Goal: Check status: Check status

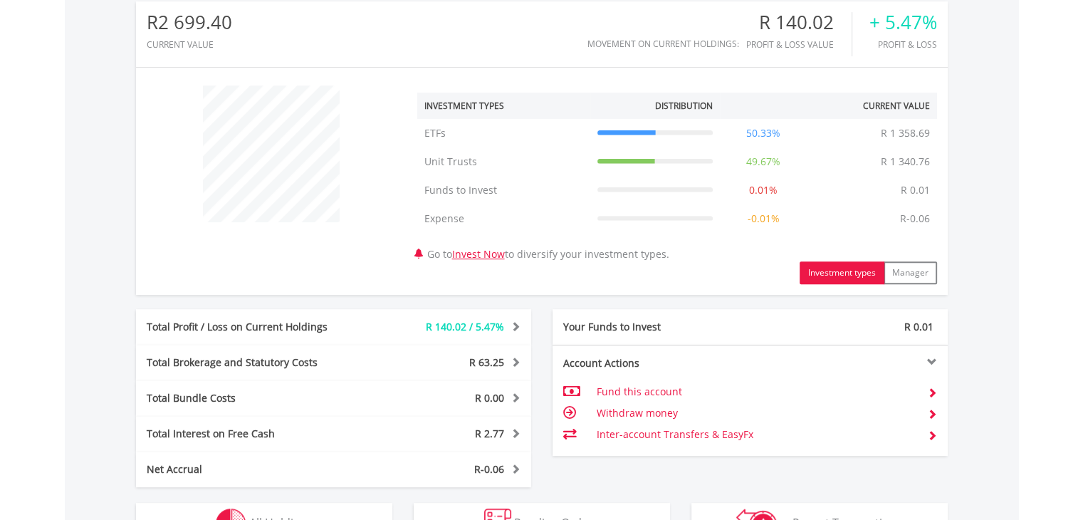
scroll to position [712, 0]
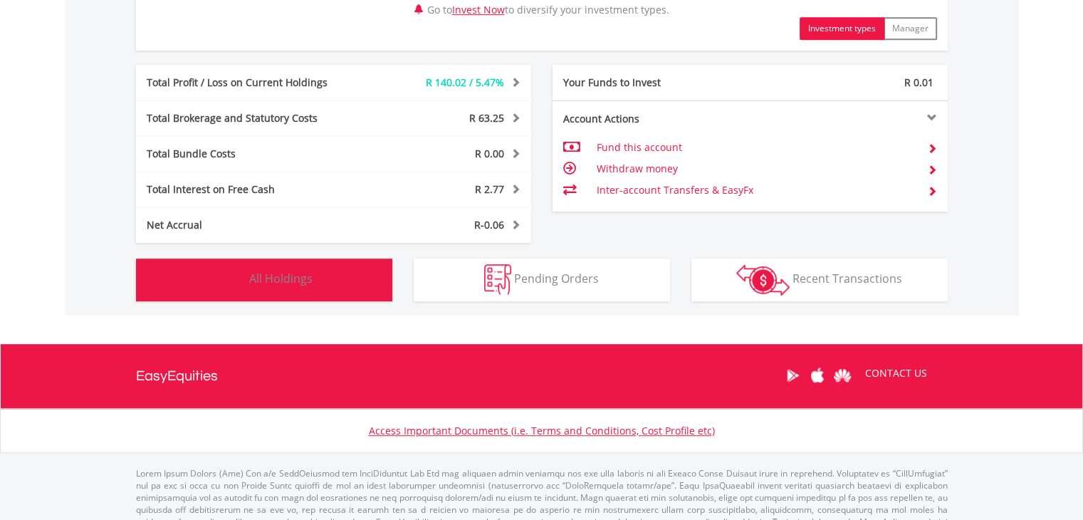
click at [298, 275] on span "All Holdings" at bounding box center [280, 278] width 63 height 16
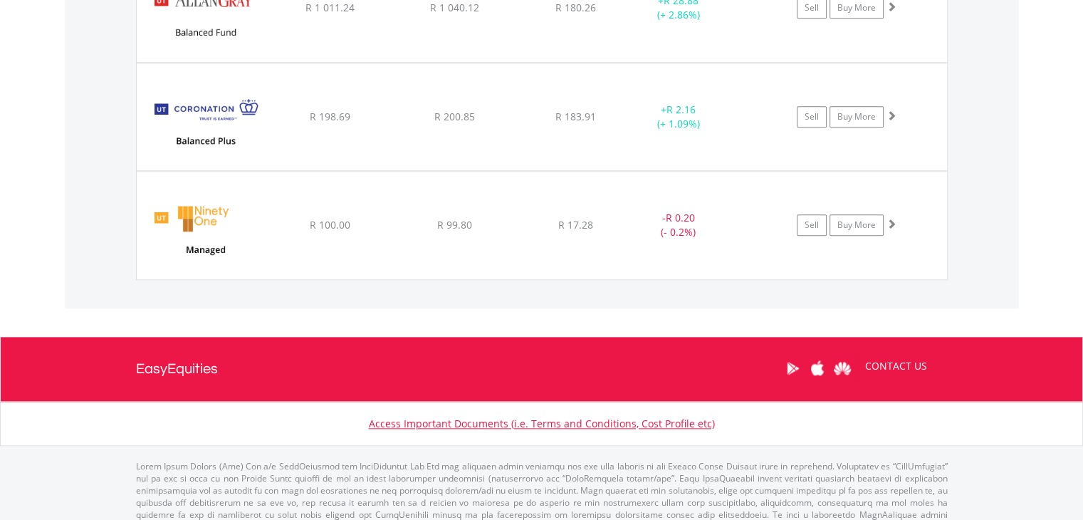
scroll to position [1556, 0]
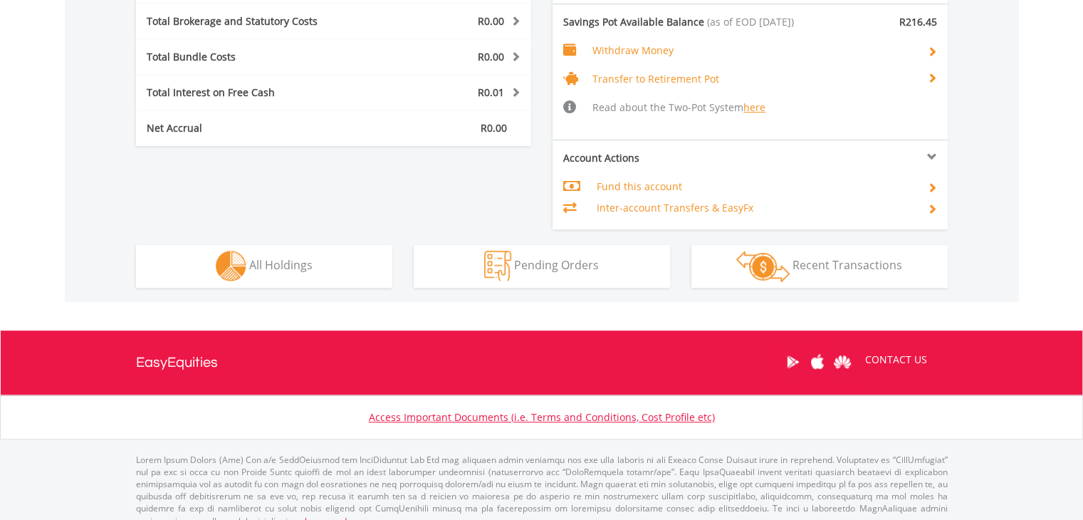
scroll to position [766, 0]
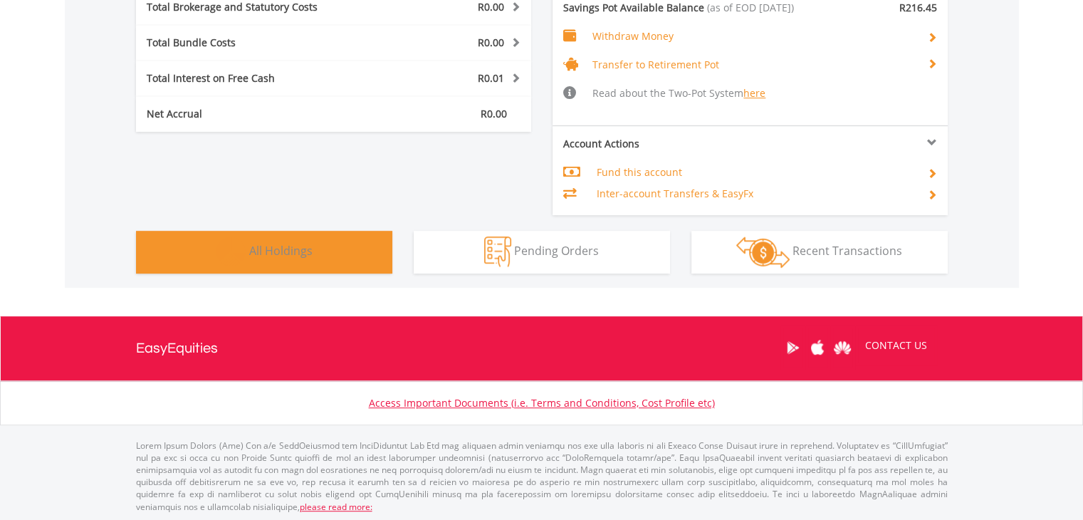
click at [318, 253] on button "Holdings All Holdings" at bounding box center [264, 252] width 256 height 43
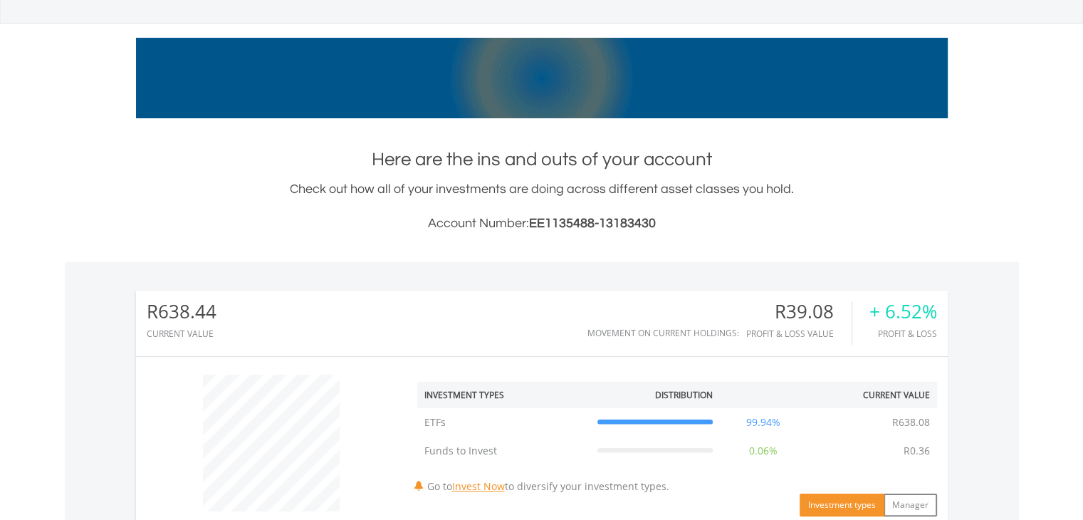
scroll to position [0, 0]
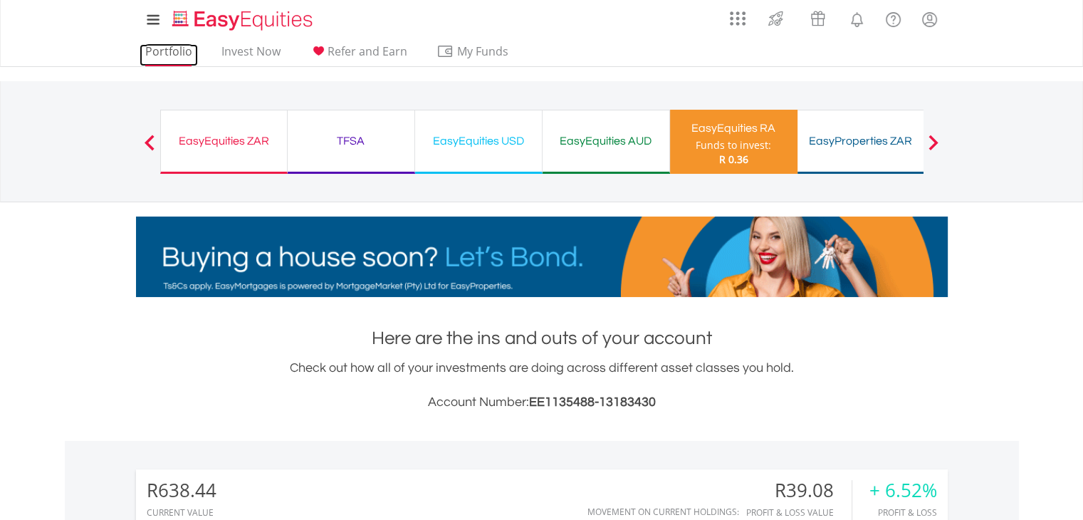
click at [184, 47] on link "Portfolio" at bounding box center [169, 55] width 58 height 22
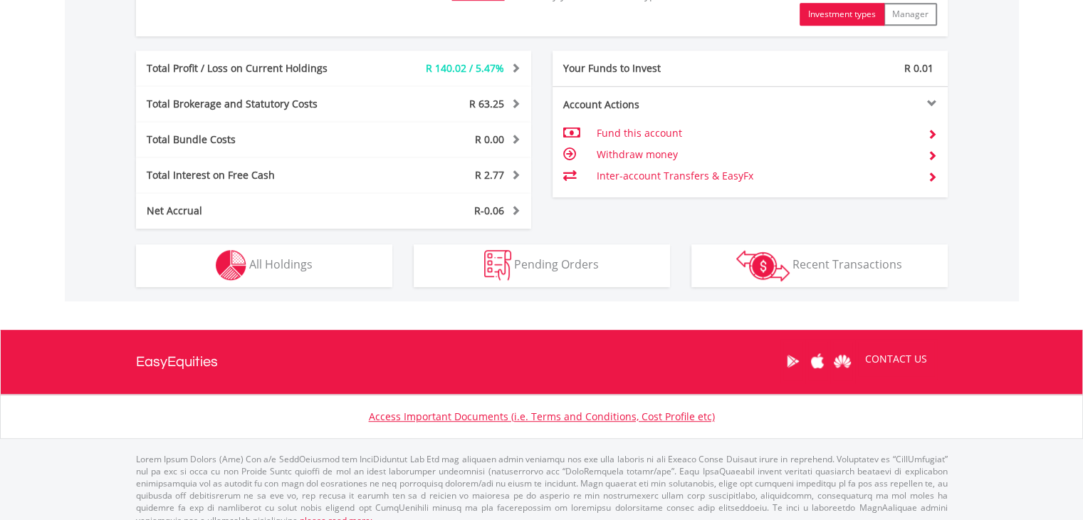
scroll to position [740, 0]
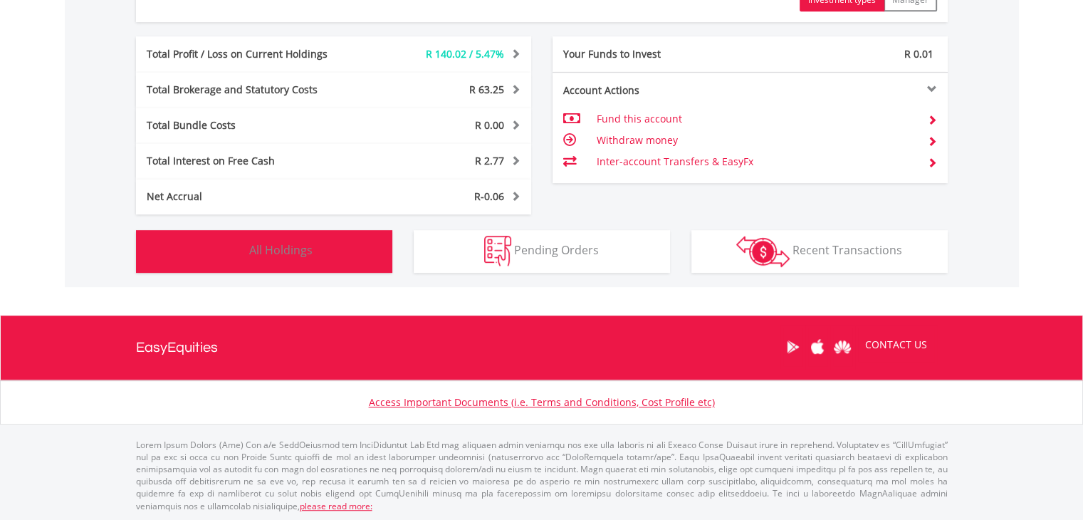
click at [346, 241] on button "Holdings All Holdings" at bounding box center [264, 251] width 256 height 43
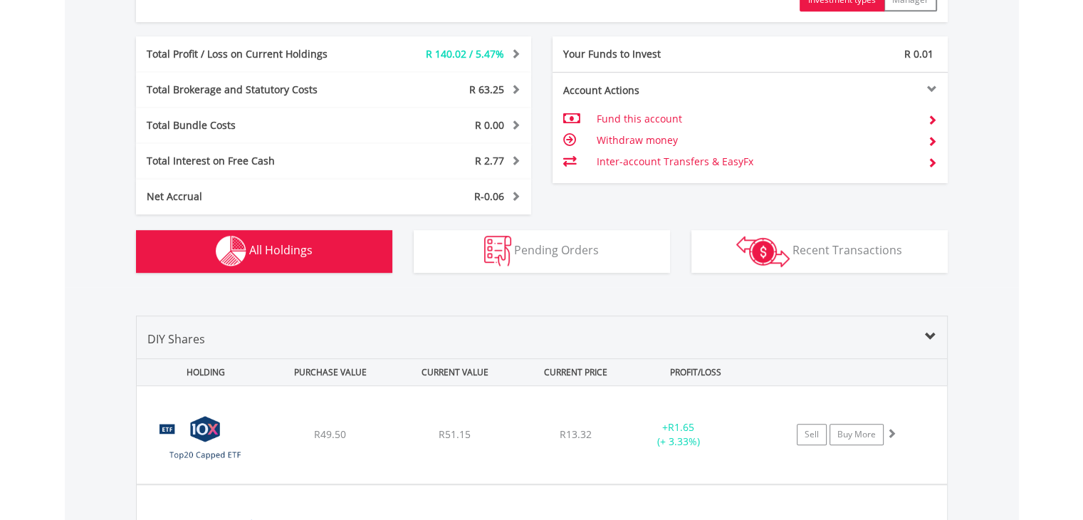
scroll to position [1054, 0]
